Goal: Information Seeking & Learning: Learn about a topic

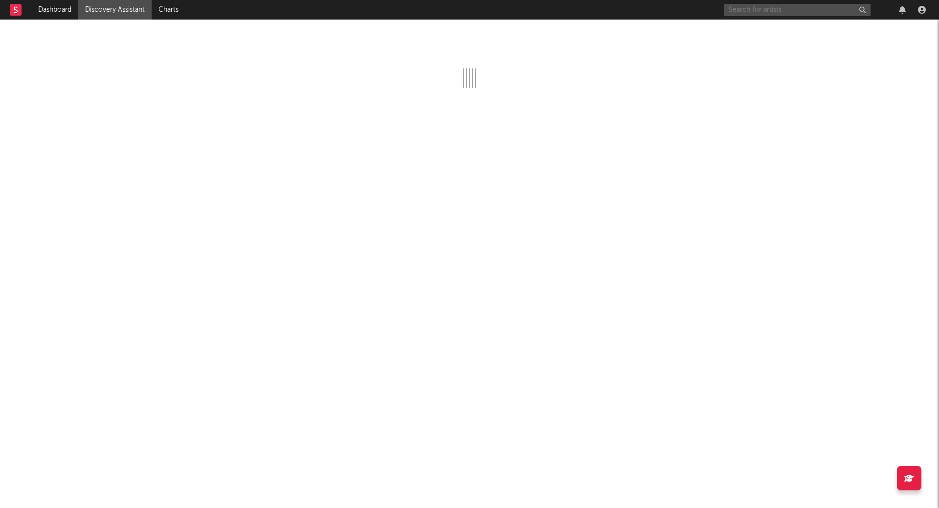
click at [796, 9] on input "text" at bounding box center [796, 10] width 147 height 12
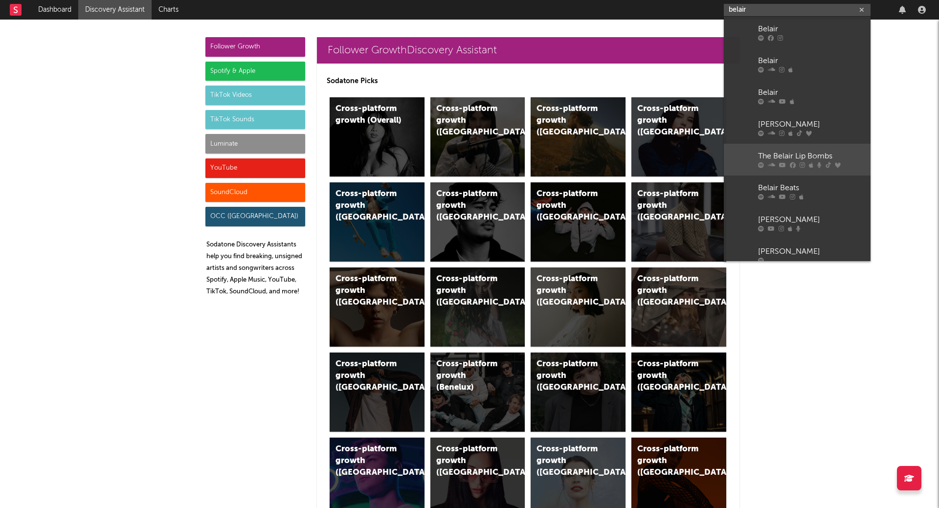
drag, startPoint x: 796, startPoint y: 9, endPoint x: 801, endPoint y: 160, distance: 151.6
click at [801, 160] on body "Dashboard Discovery Assistant Charts belair Notifications Settings Mark all as …" at bounding box center [469, 254] width 939 height 508
type input "belair"
click at [801, 160] on div "The Belair Lip Bombs" at bounding box center [812, 157] width 108 height 12
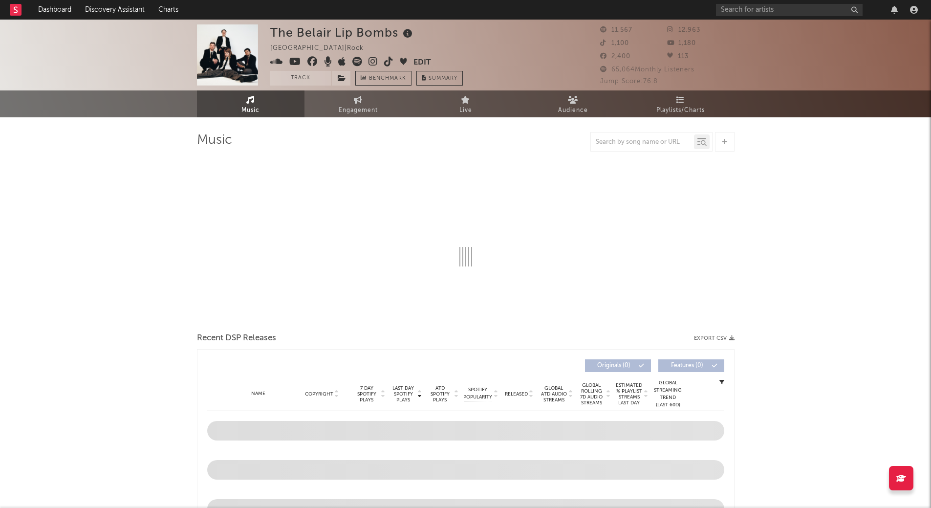
select select "6m"
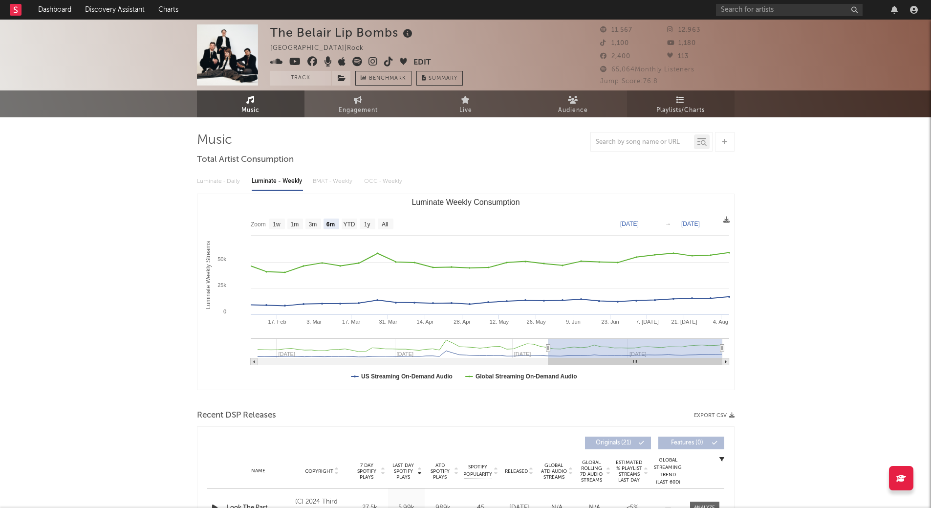
click at [701, 107] on span "Playlists/Charts" at bounding box center [680, 111] width 48 height 12
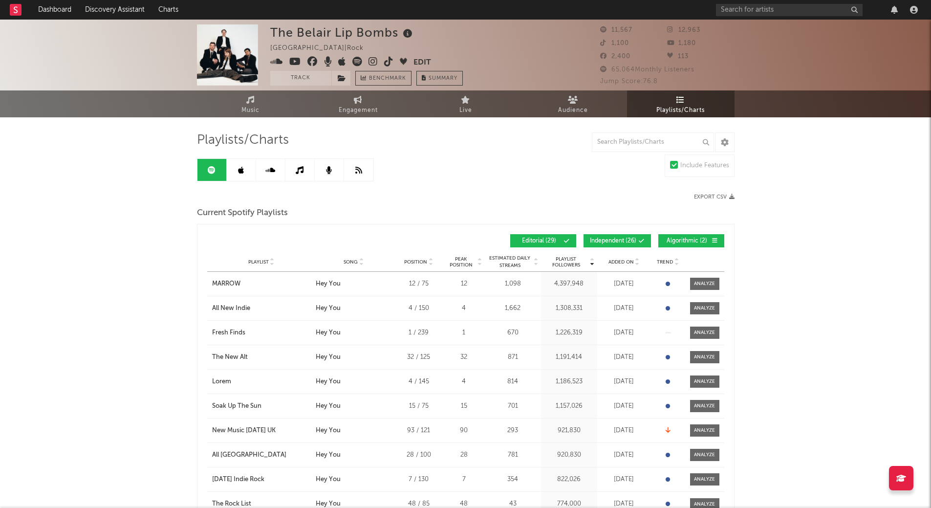
click at [360, 263] on icon at bounding box center [361, 264] width 5 height 4
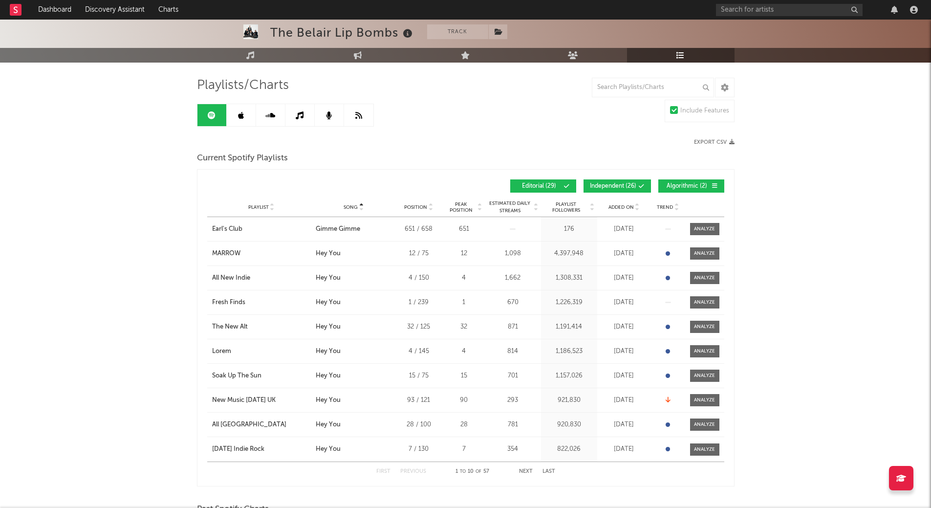
scroll to position [54, 0]
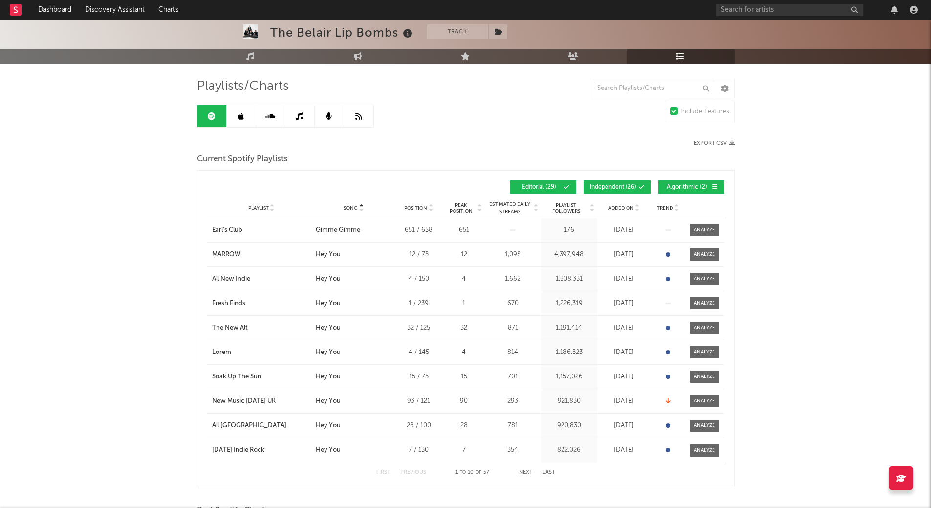
click at [699, 182] on button "Algorithmic ( 2 )" at bounding box center [691, 186] width 66 height 13
click at [635, 184] on span "Independent ( 26 )" at bounding box center [613, 187] width 46 height 6
click at [525, 474] on button "Next" at bounding box center [526, 472] width 14 height 5
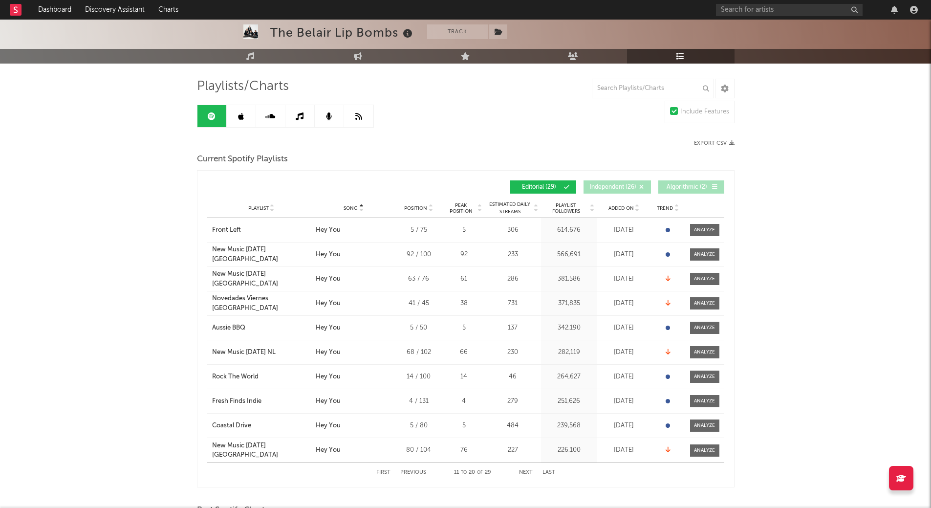
click at [525, 474] on button "Next" at bounding box center [526, 472] width 14 height 5
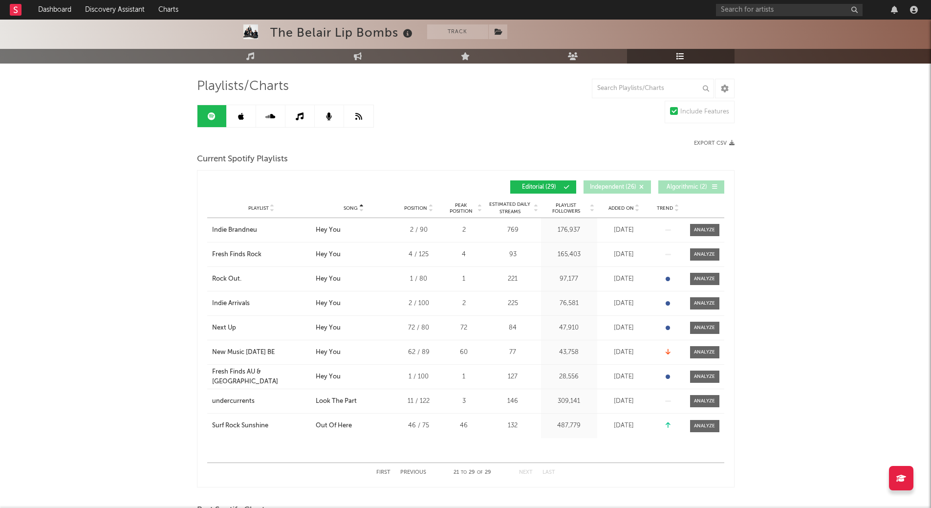
click at [415, 470] on button "Previous" at bounding box center [413, 472] width 26 height 5
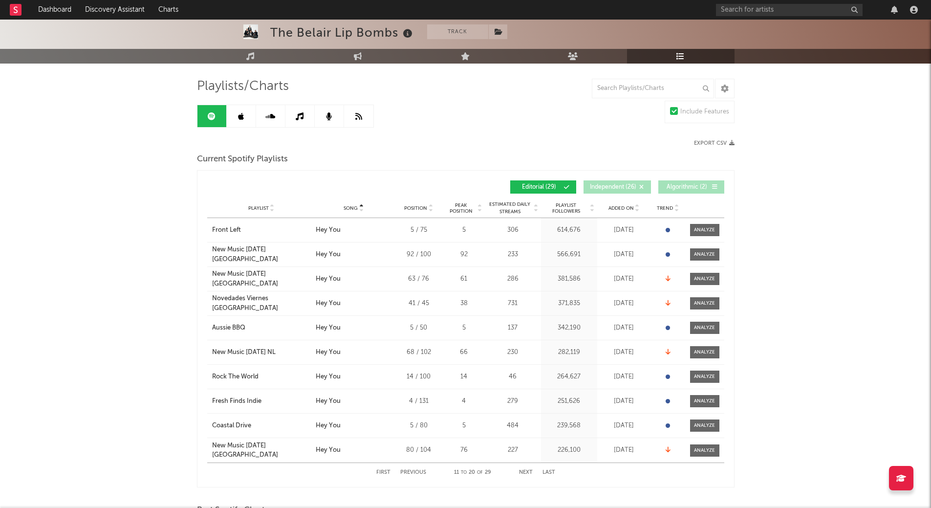
click at [415, 470] on button "Previous" at bounding box center [413, 472] width 26 height 5
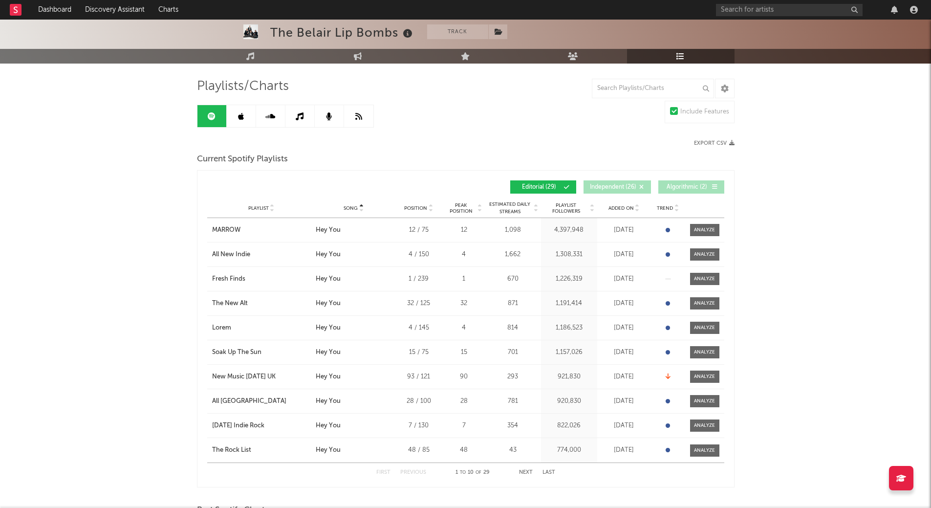
click at [522, 474] on button "Next" at bounding box center [526, 472] width 14 height 5
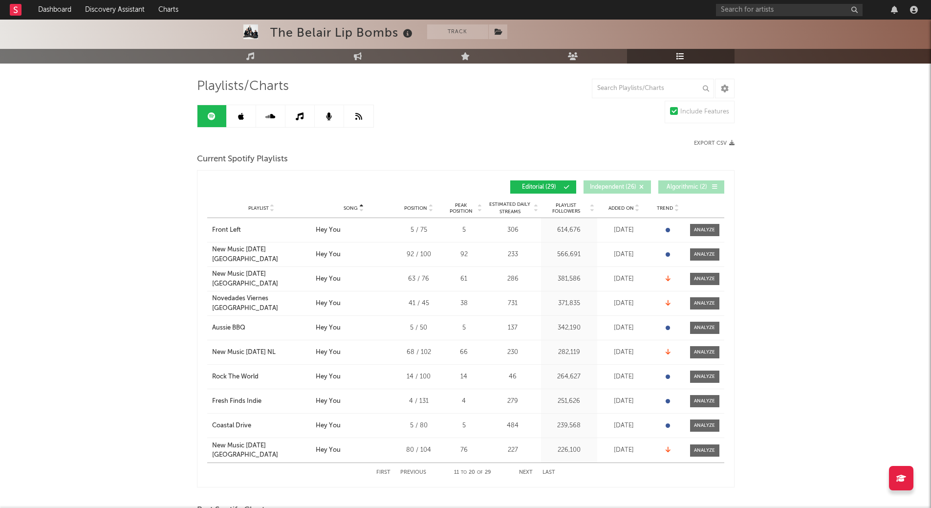
click at [522, 474] on button "Next" at bounding box center [526, 472] width 14 height 5
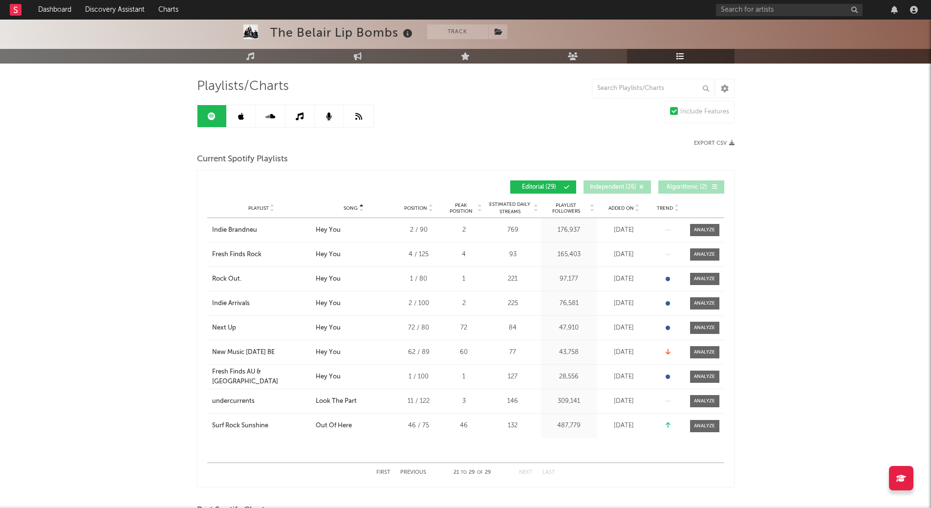
click at [422, 470] on button "Previous" at bounding box center [413, 472] width 26 height 5
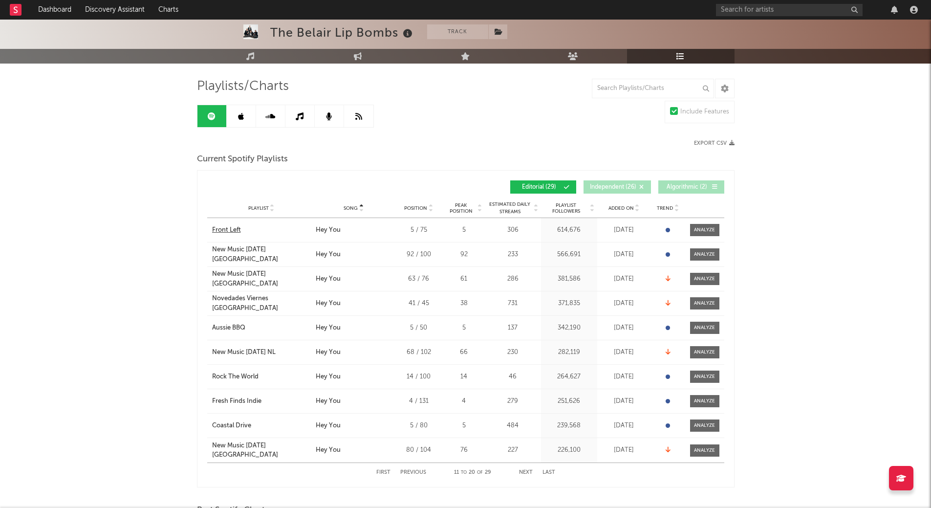
click at [224, 230] on div "Front Left" at bounding box center [226, 230] width 29 height 10
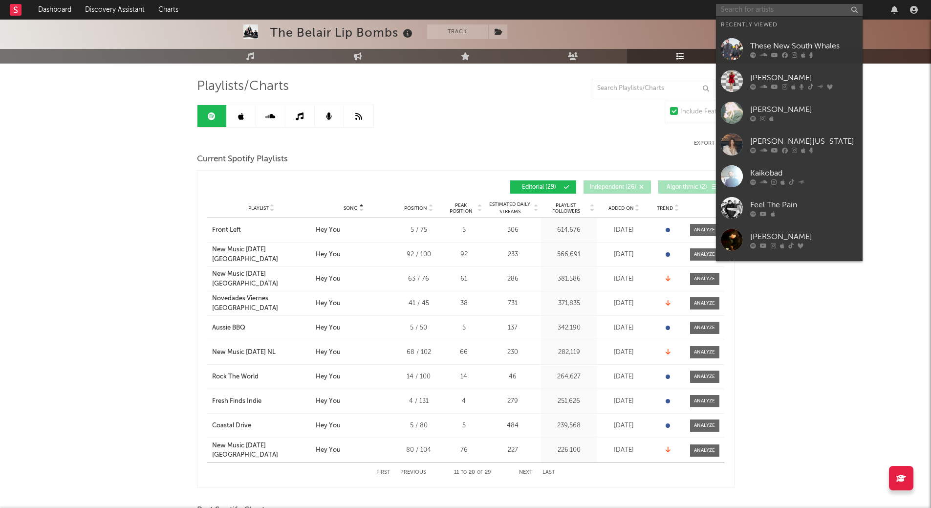
click at [767, 10] on input "text" at bounding box center [789, 10] width 147 height 12
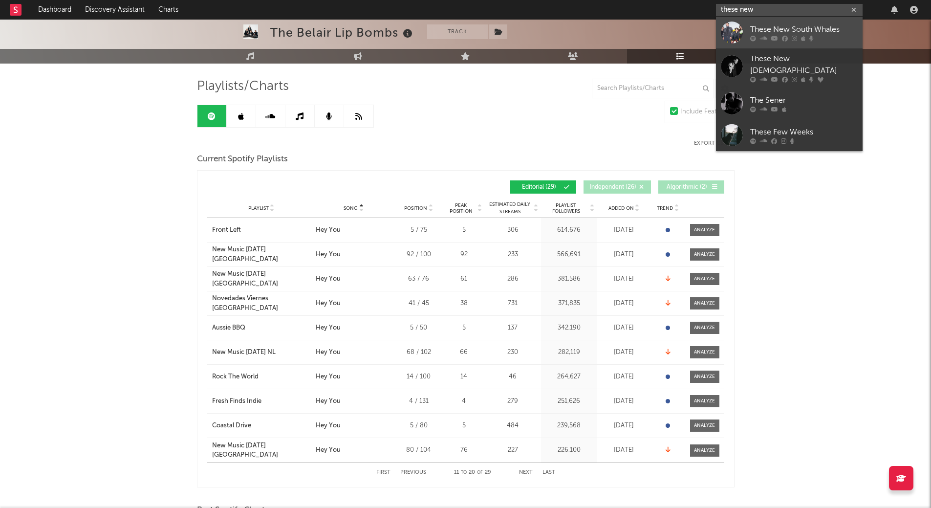
type input "these new"
click at [771, 25] on div "These New South Whales" at bounding box center [804, 29] width 108 height 12
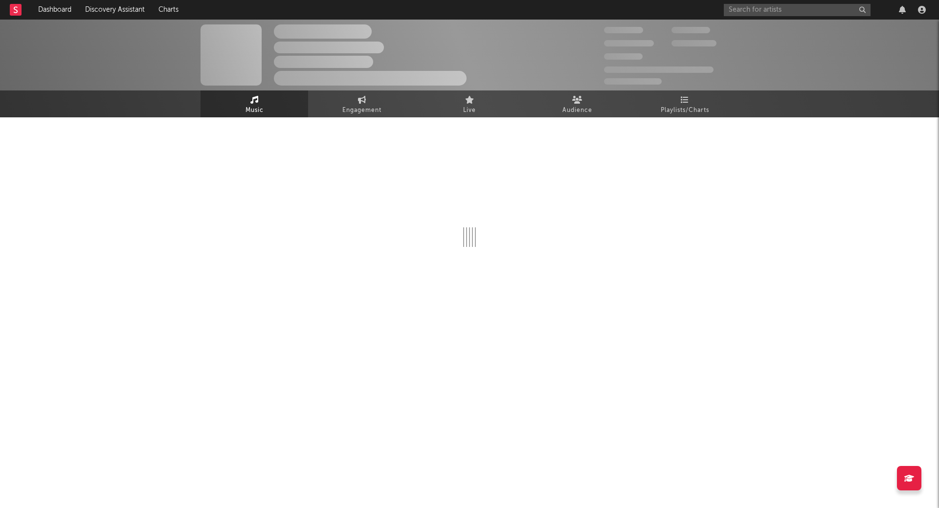
select select "1w"
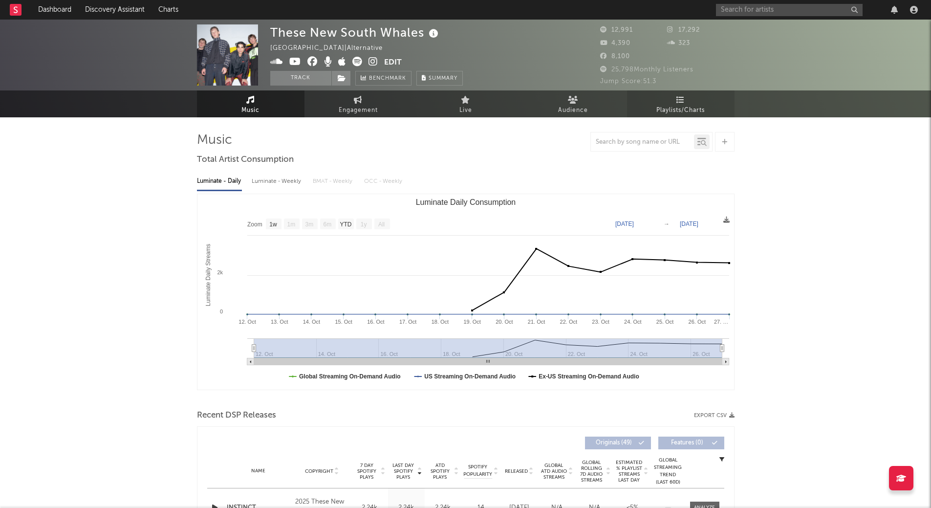
click at [695, 107] on span "Playlists/Charts" at bounding box center [680, 111] width 48 height 12
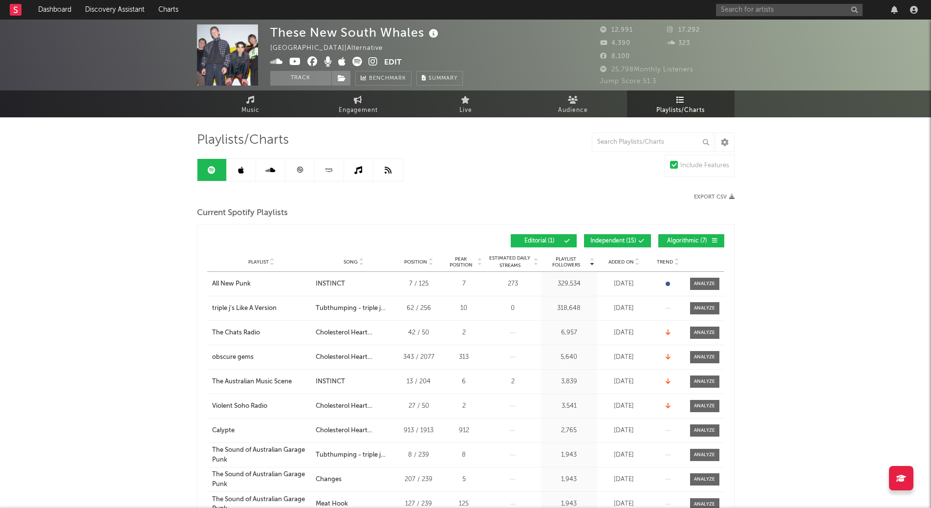
click at [355, 260] on span "Song" at bounding box center [351, 262] width 14 height 6
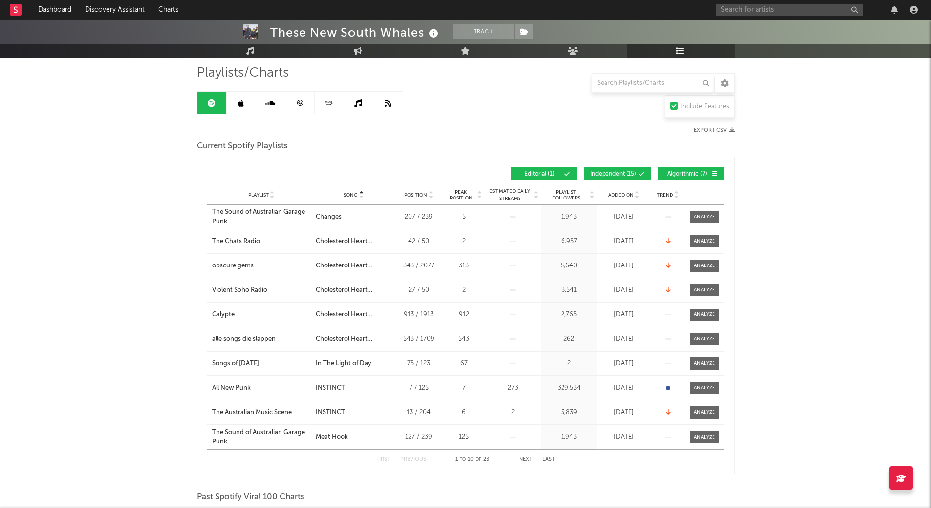
scroll to position [66, 0]
click at [242, 100] on icon at bounding box center [241, 104] width 6 height 8
